Goal: Task Accomplishment & Management: Manage account settings

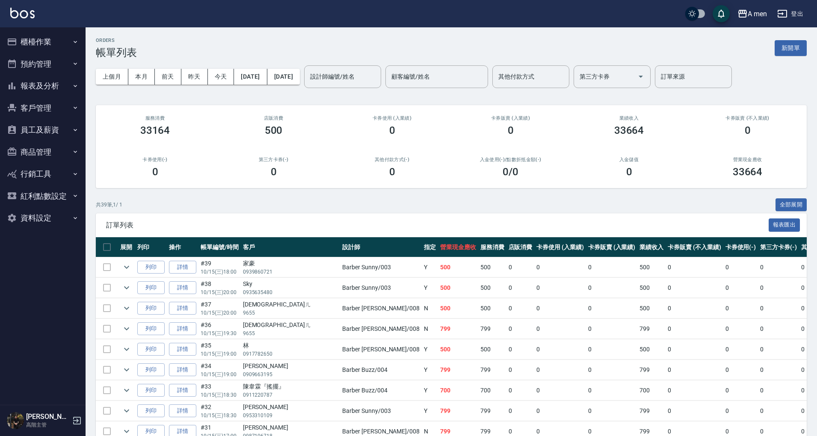
click at [40, 60] on button "預約管理" at bounding box center [42, 64] width 79 height 22
click at [66, 68] on button "預約管理" at bounding box center [42, 64] width 79 height 22
click at [67, 44] on button "櫃檯作業" at bounding box center [42, 42] width 79 height 22
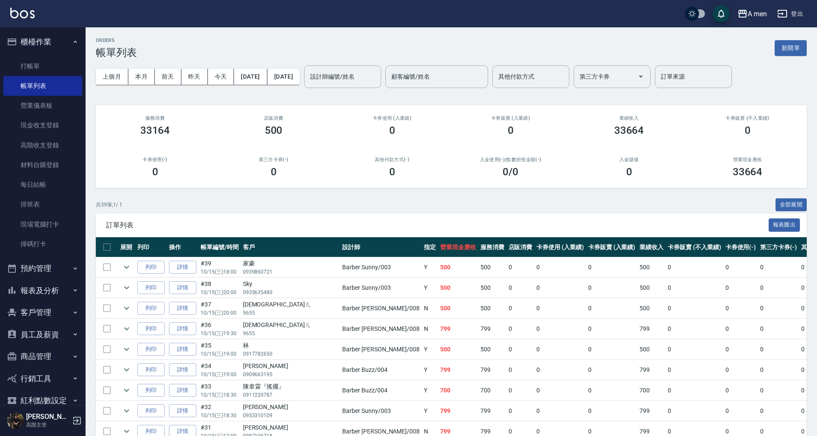
click at [60, 293] on button "報表及分析" at bounding box center [42, 291] width 79 height 22
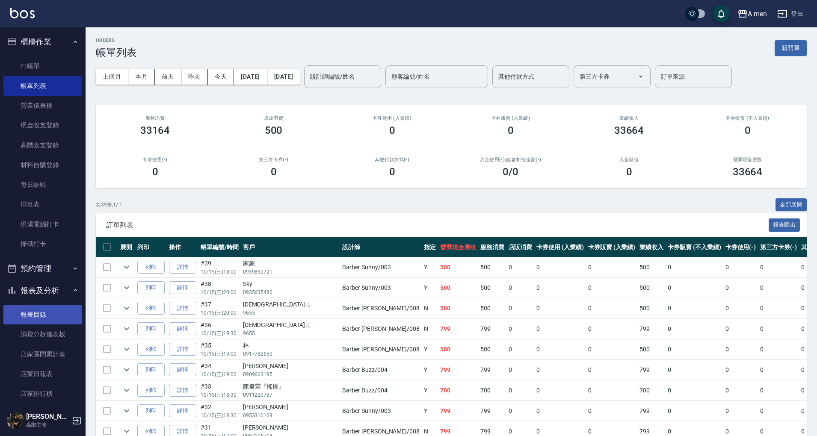
drag, startPoint x: 58, startPoint y: 317, endPoint x: 71, endPoint y: 311, distance: 14.5
click at [58, 318] on link "報表目錄" at bounding box center [42, 315] width 79 height 20
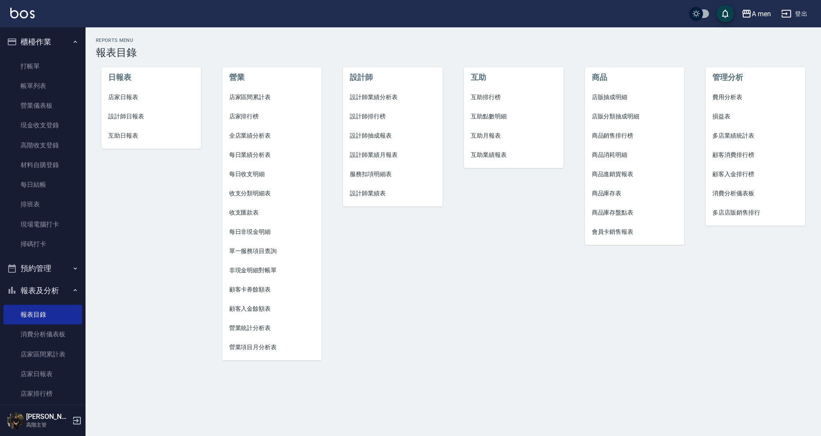
click at [390, 99] on span "設計師業績分析表" at bounding box center [393, 97] width 86 height 9
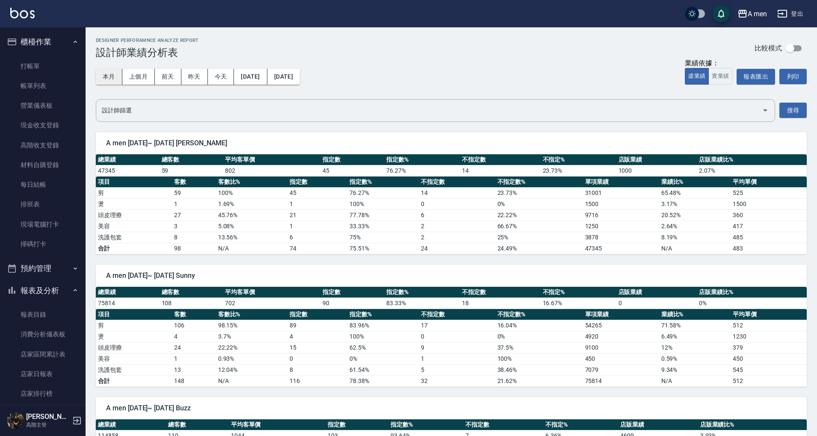
click at [107, 78] on button "本月" at bounding box center [109, 77] width 27 height 16
click at [753, 80] on button "報表匯出" at bounding box center [755, 77] width 38 height 16
click at [55, 315] on link "報表目錄" at bounding box center [42, 315] width 79 height 20
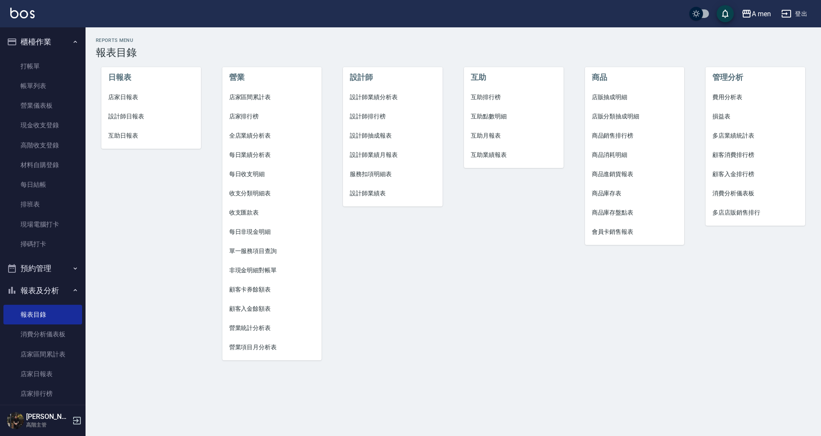
click at [490, 109] on li "互助點數明細" at bounding box center [514, 116] width 100 height 19
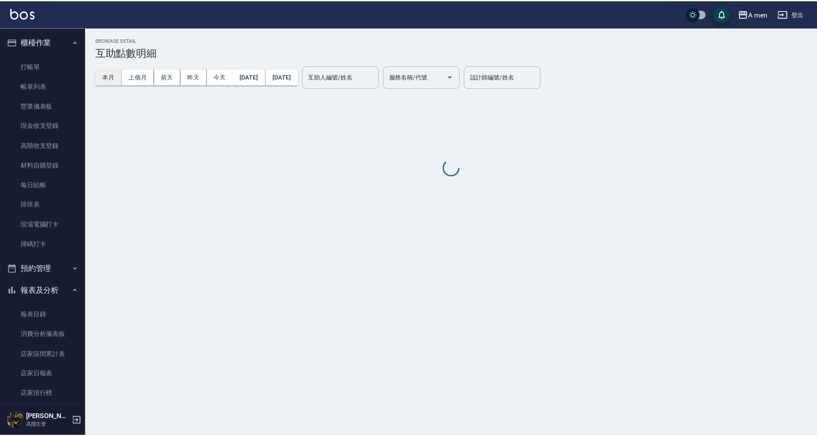
click at [109, 80] on button "本月" at bounding box center [109, 77] width 27 height 16
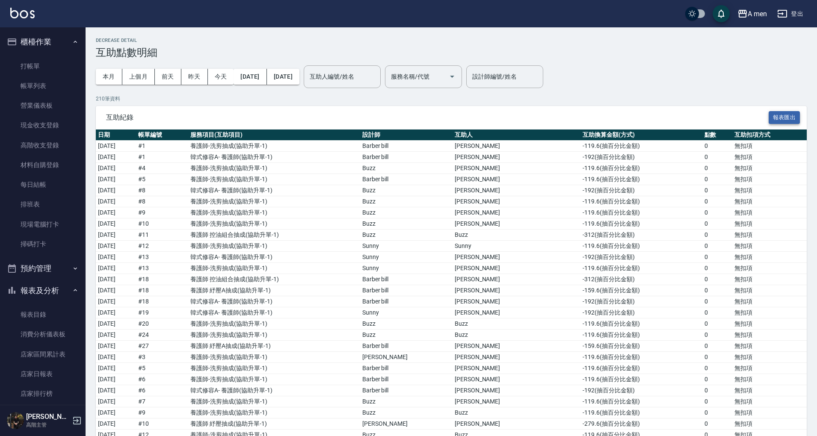
click at [790, 117] on button "報表匯出" at bounding box center [784, 117] width 32 height 13
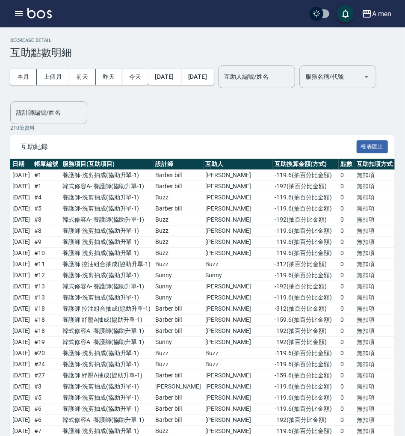
click at [18, 14] on icon "button" at bounding box center [19, 13] width 8 height 5
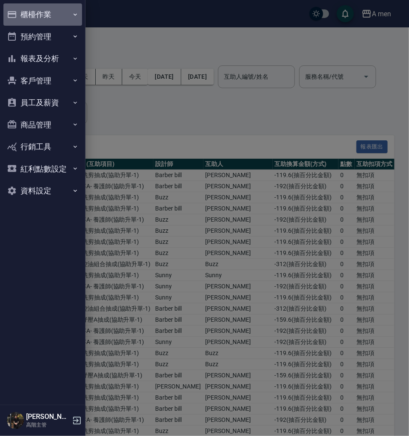
click at [62, 15] on button "櫃檯作業" at bounding box center [42, 14] width 79 height 22
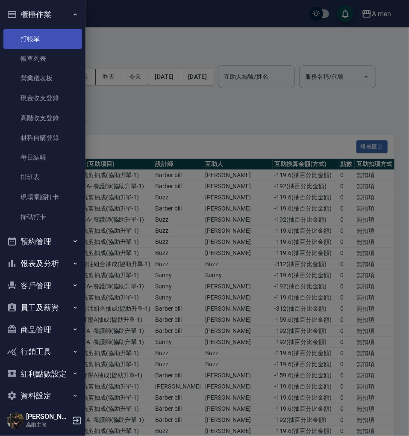
click at [61, 45] on link "打帳單" at bounding box center [42, 39] width 79 height 20
click at [61, 56] on link "帳單列表" at bounding box center [42, 59] width 79 height 20
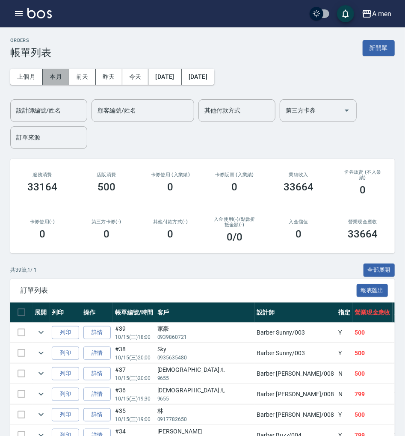
click at [58, 77] on button "本月" at bounding box center [56, 77] width 27 height 16
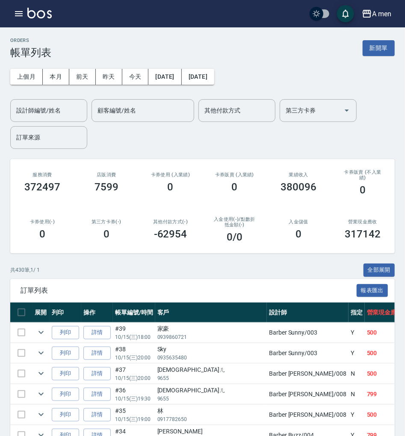
click at [11, 9] on div "A men 登出" at bounding box center [202, 13] width 405 height 27
click at [18, 16] on icon "button" at bounding box center [19, 14] width 10 height 10
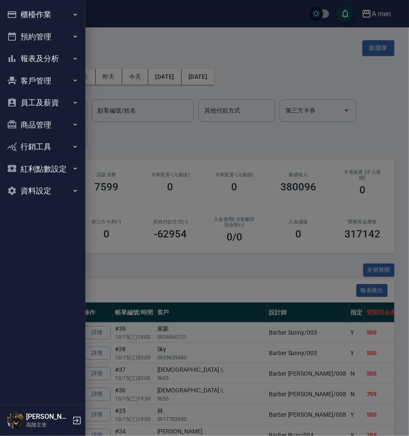
click at [248, 115] on div at bounding box center [204, 218] width 409 height 436
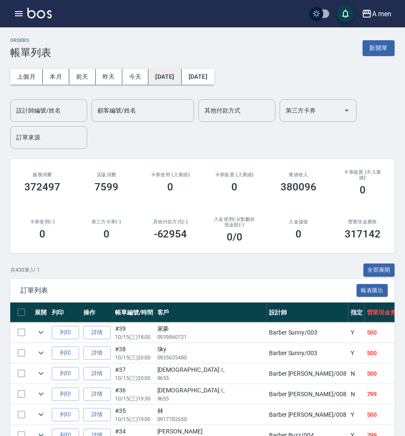
click at [169, 80] on button "[DATE]" at bounding box center [164, 77] width 33 height 16
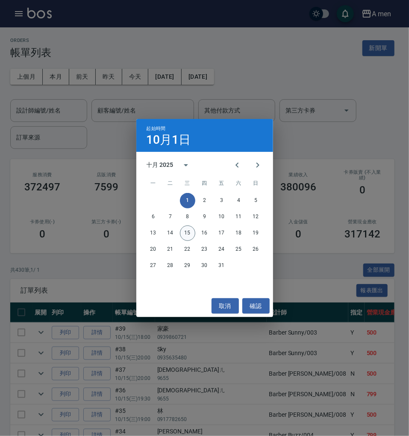
click at [185, 230] on button "15" at bounding box center [187, 232] width 15 height 15
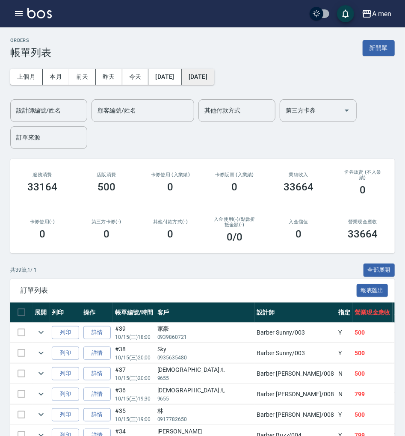
click at [214, 79] on button "[DATE]" at bounding box center [198, 77] width 32 height 16
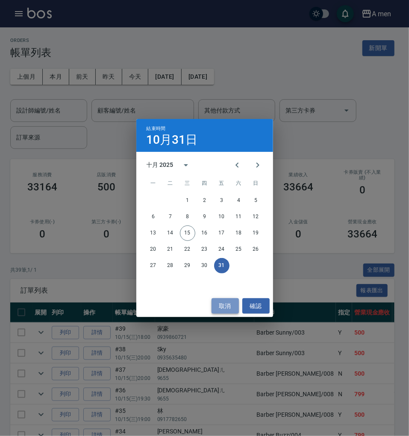
click at [225, 310] on button "取消" at bounding box center [225, 306] width 27 height 16
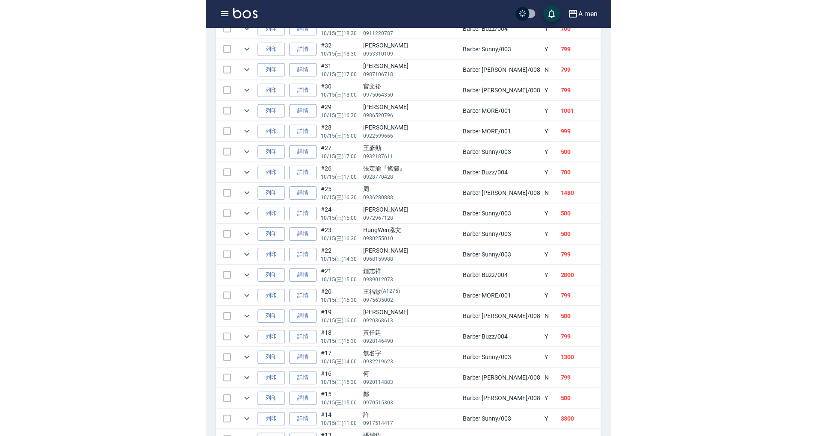
scroll to position [399, 0]
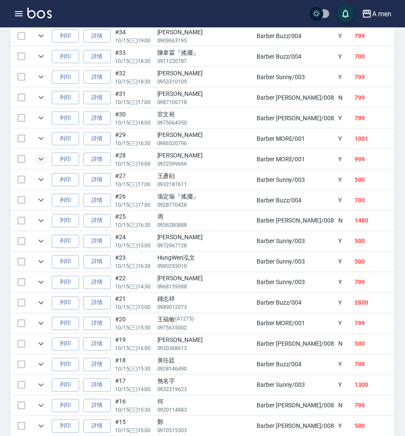
click at [41, 154] on icon "expand row" at bounding box center [41, 159] width 10 height 10
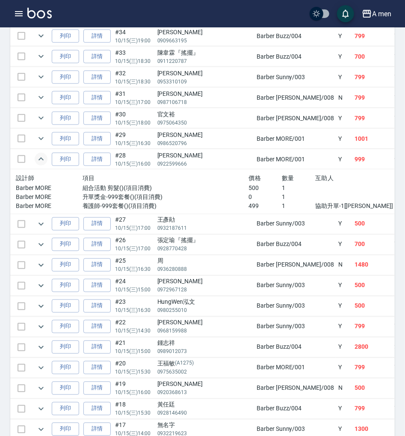
click at [44, 159] on icon "expand row" at bounding box center [41, 159] width 10 height 10
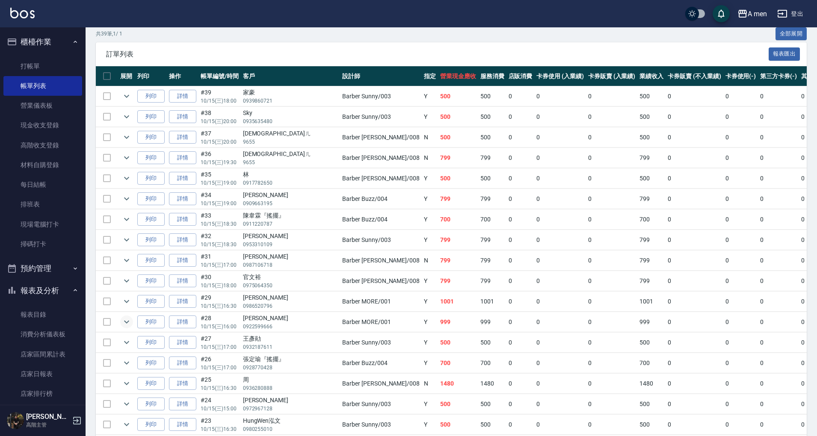
scroll to position [0, 0]
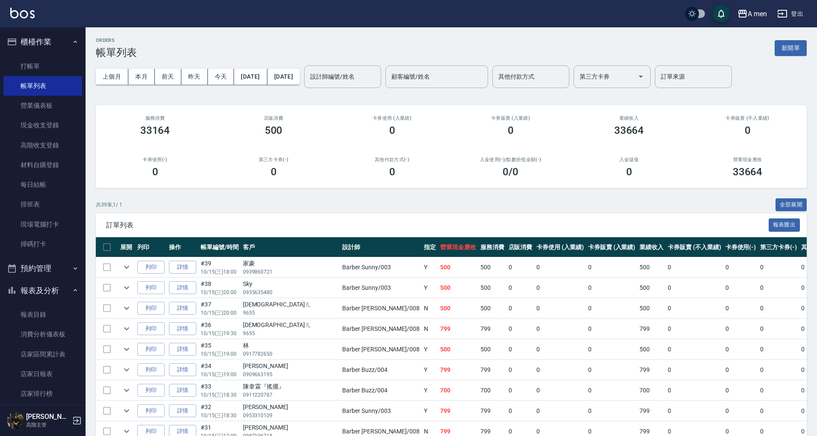
drag, startPoint x: 221, startPoint y: 82, endPoint x: 258, endPoint y: 106, distance: 44.1
click at [221, 82] on button "今天" at bounding box center [221, 77] width 27 height 16
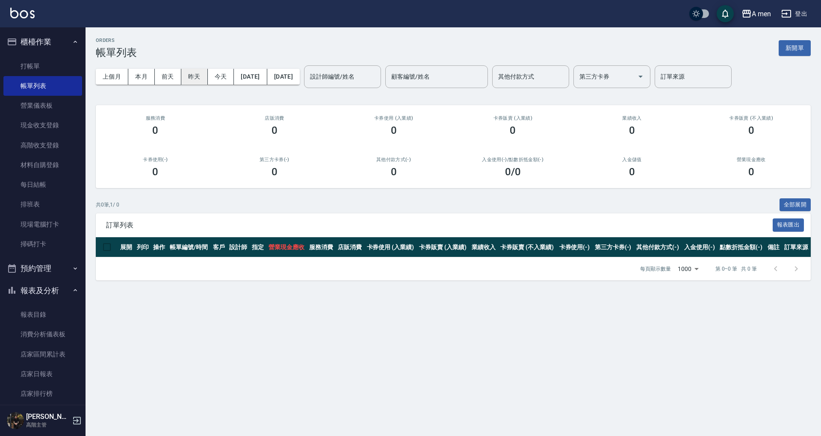
click at [189, 80] on button "昨天" at bounding box center [194, 77] width 27 height 16
